Goal: Information Seeking & Learning: Learn about a topic

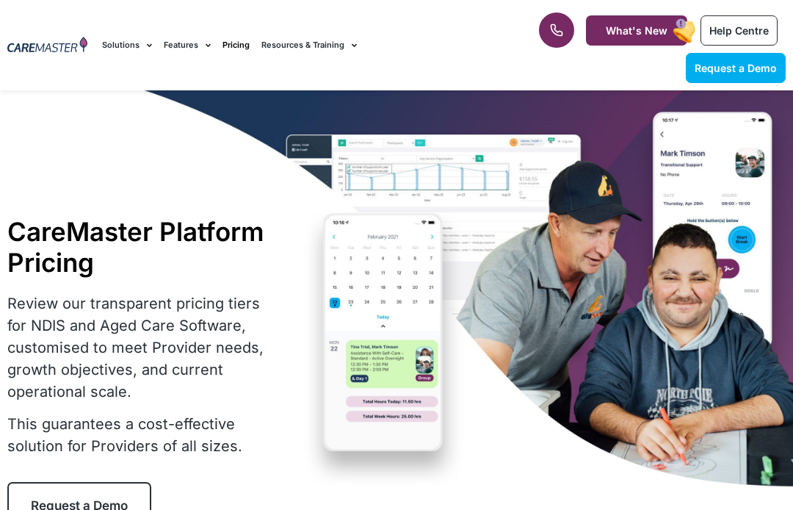
click at [337, 38] on link "Resources & Training" at bounding box center [308, 45] width 95 height 49
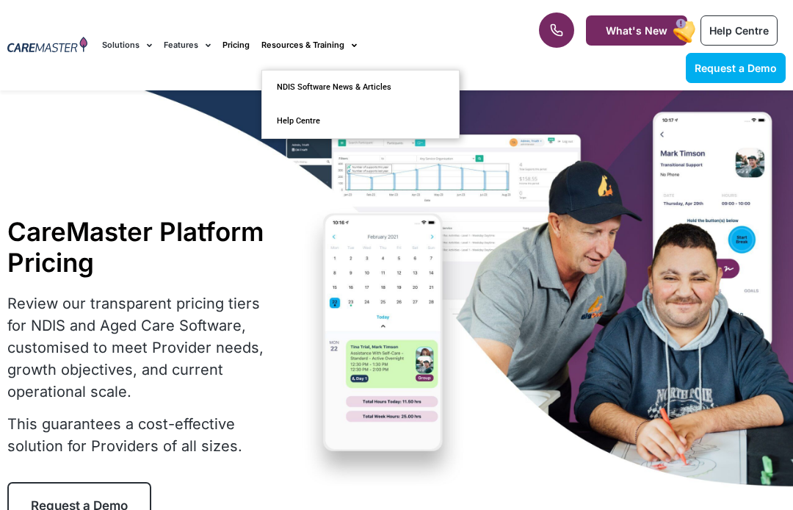
click at [192, 47] on link "Features" at bounding box center [187, 45] width 47 height 49
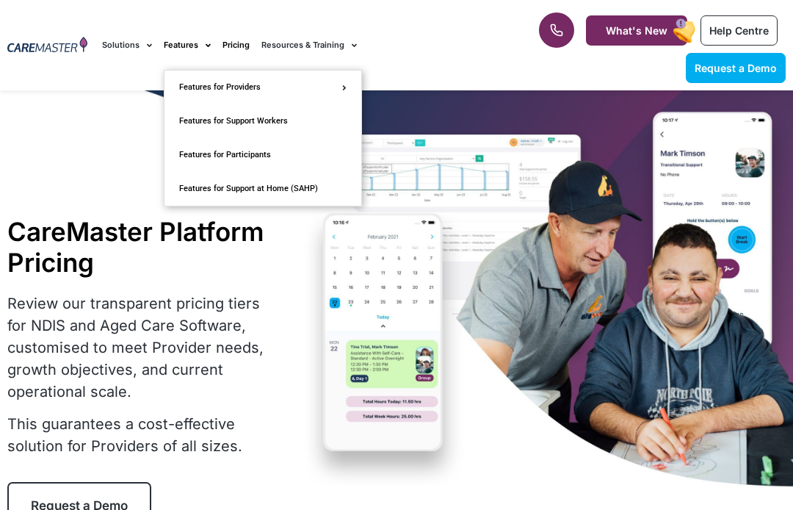
click at [297, 189] on link "Features for Support at Home (SAHP)" at bounding box center [263, 189] width 197 height 34
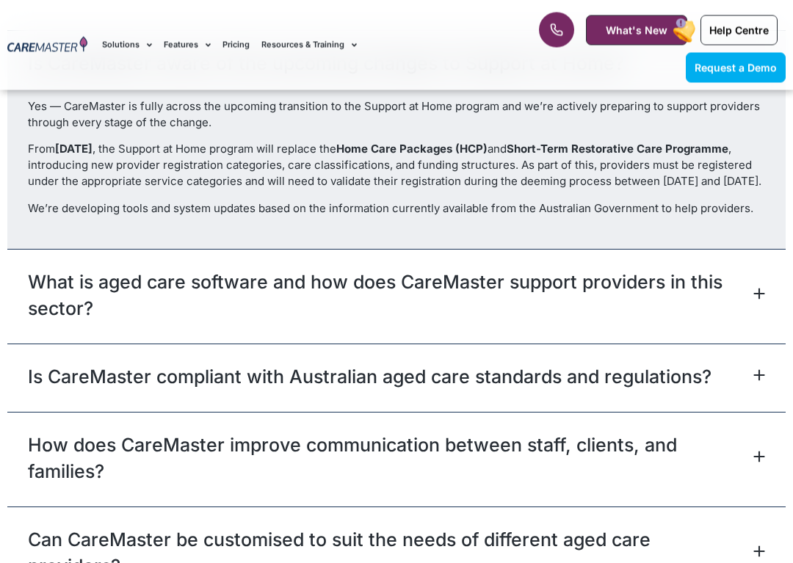
scroll to position [3738, 0]
click at [762, 299] on icon at bounding box center [759, 294] width 12 height 12
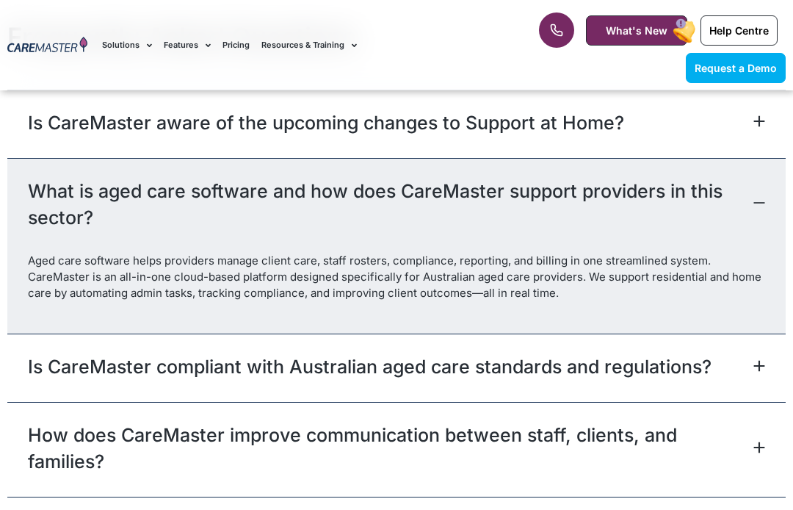
scroll to position [3674, 0]
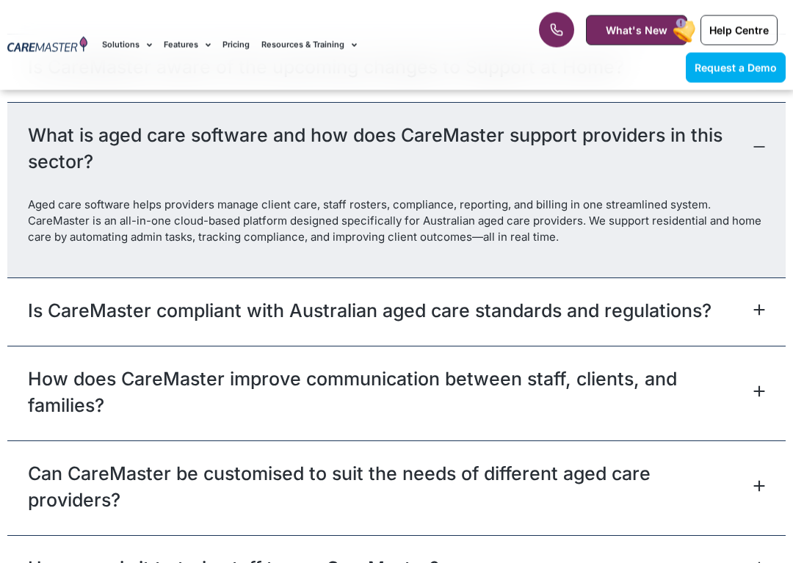
click at [760, 306] on icon at bounding box center [760, 311] width 10 height 10
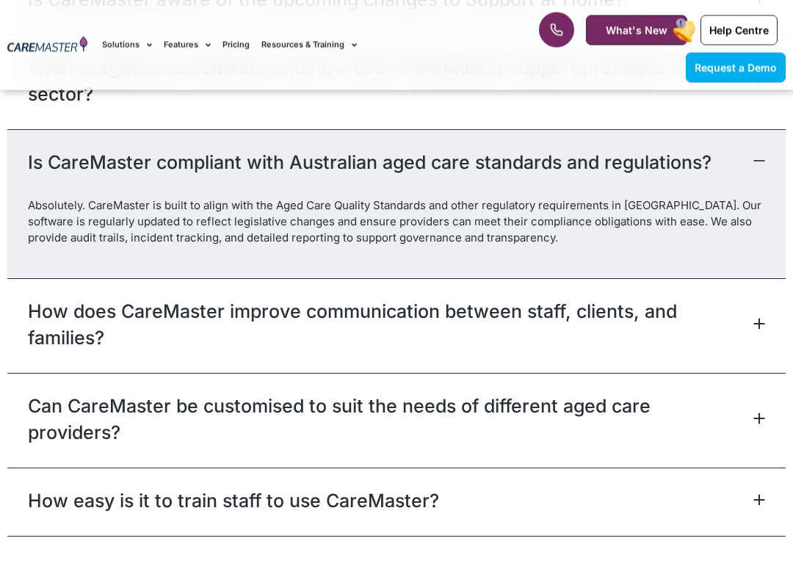
scroll to position [3802, 0]
click at [766, 313] on div "How does CareMaster improve communication between staff, clients, and families?" at bounding box center [396, 325] width 778 height 95
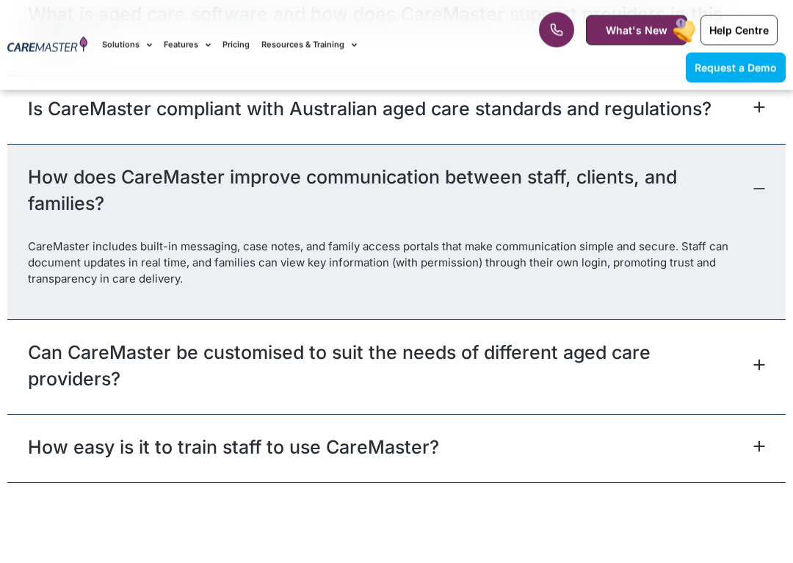
scroll to position [3872, 0]
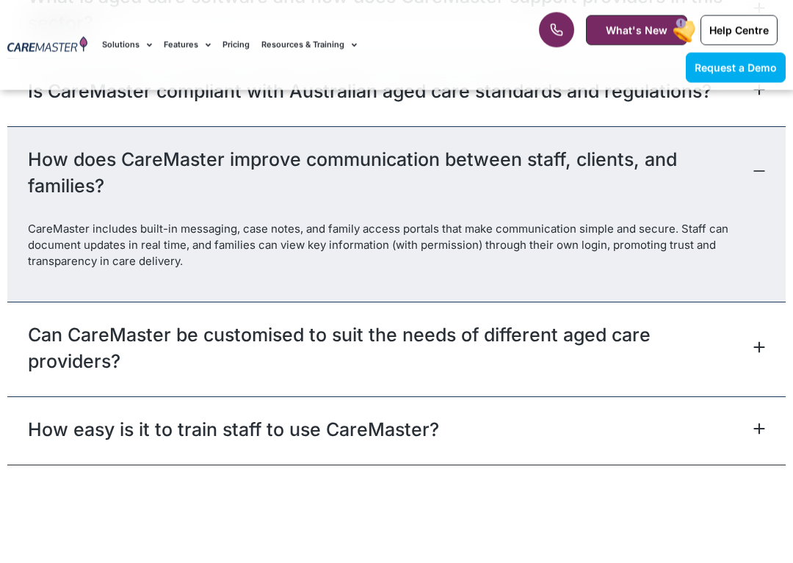
click at [757, 343] on icon at bounding box center [760, 348] width 10 height 10
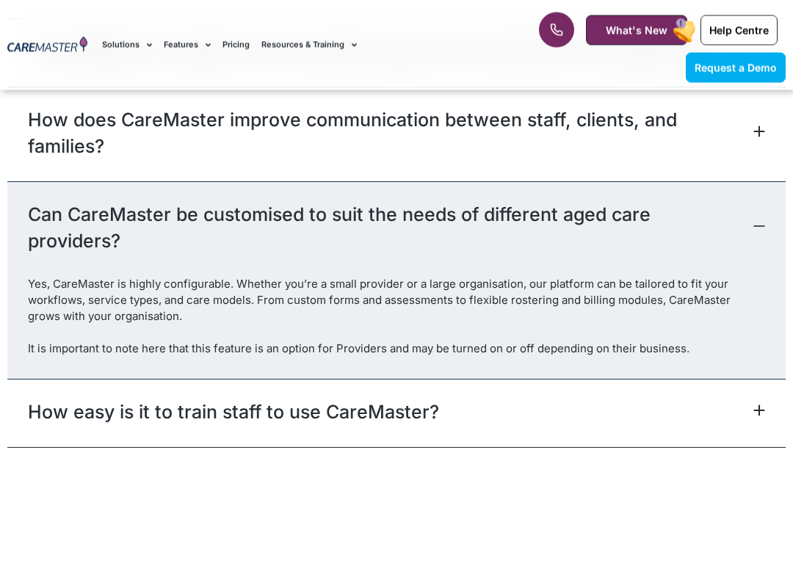
scroll to position [3924, 0]
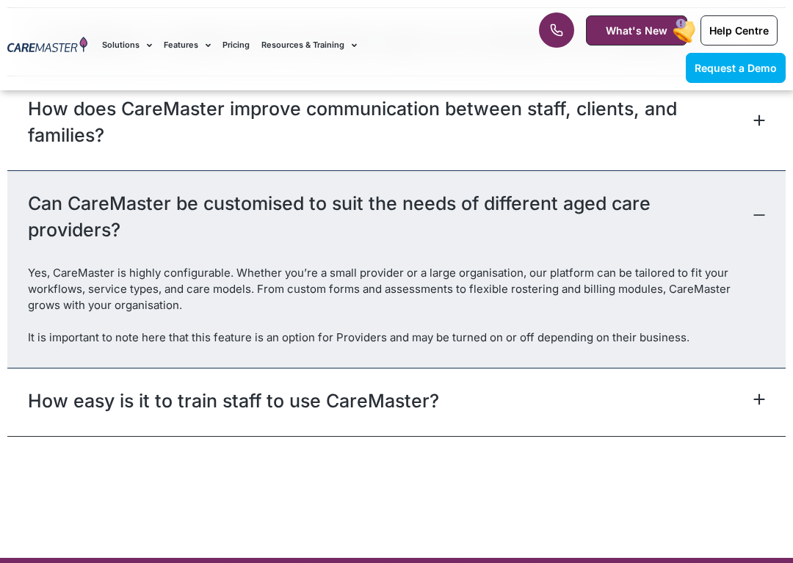
click at [760, 394] on icon at bounding box center [759, 400] width 12 height 12
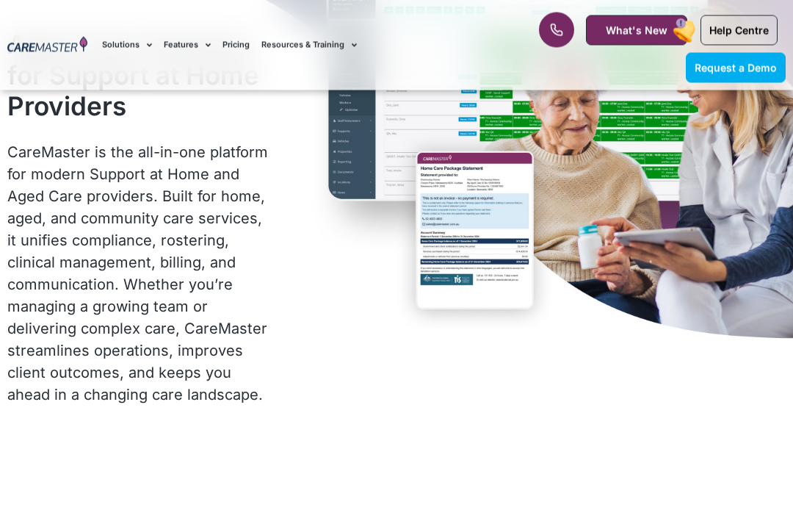
scroll to position [0, 0]
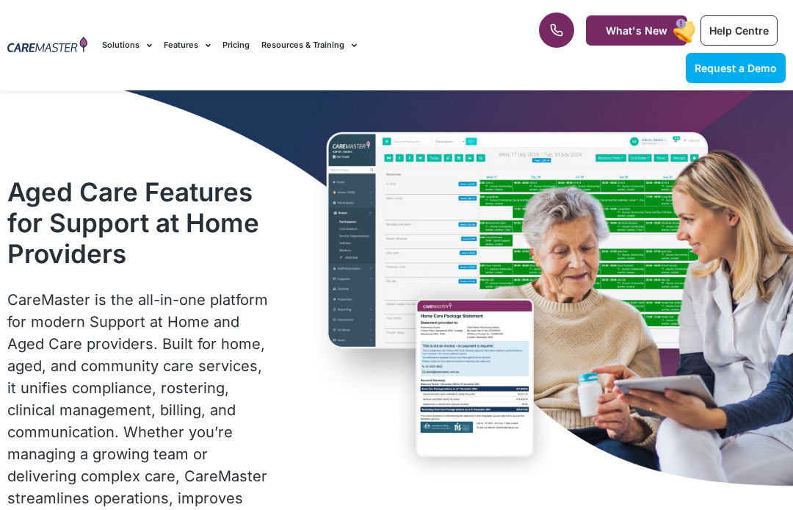
click at [137, 48] on link "Solutions" at bounding box center [127, 45] width 50 height 49
